Goal: Transaction & Acquisition: Purchase product/service

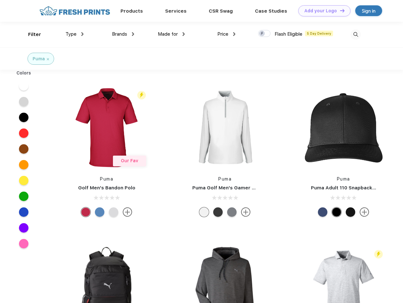
scroll to position [0, 0]
click at [322, 11] on link "Add your Logo Design Tool" at bounding box center [324, 10] width 52 height 11
click at [0, 0] on div "Design Tool" at bounding box center [0, 0] width 0 height 0
click at [339, 10] on link "Add your Logo Design Tool" at bounding box center [324, 10] width 52 height 11
click at [30, 34] on div "Filter" at bounding box center [34, 34] width 13 height 7
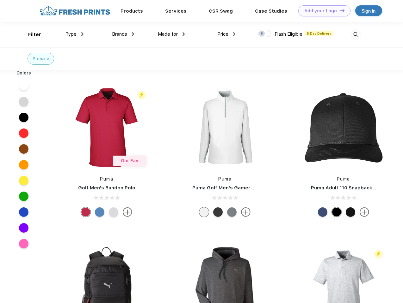
click at [75, 34] on span "Type" at bounding box center [70, 34] width 11 height 6
click at [123, 34] on span "Brands" at bounding box center [119, 34] width 15 height 6
click at [171, 34] on span "Made for" at bounding box center [168, 34] width 20 height 6
click at [226, 34] on span "Price" at bounding box center [222, 34] width 11 height 6
click at [264, 34] on div at bounding box center [264, 33] width 12 height 7
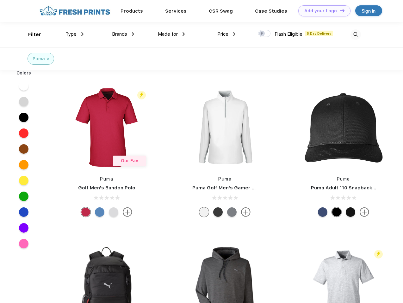
click at [262, 34] on input "checkbox" at bounding box center [260, 32] width 4 height 4
click at [355, 34] on img at bounding box center [355, 34] width 10 height 10
